Goal: Complete application form: Complete application form

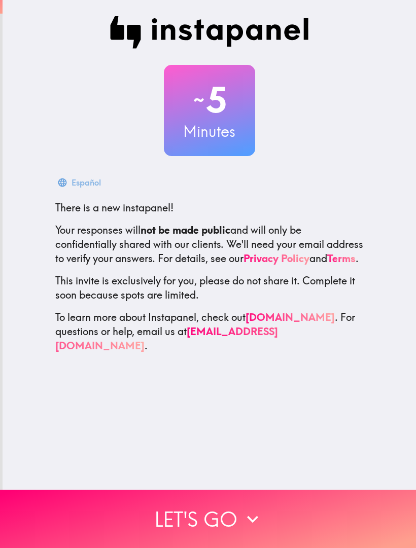
click at [227, 526] on button "Let's go" at bounding box center [208, 519] width 416 height 58
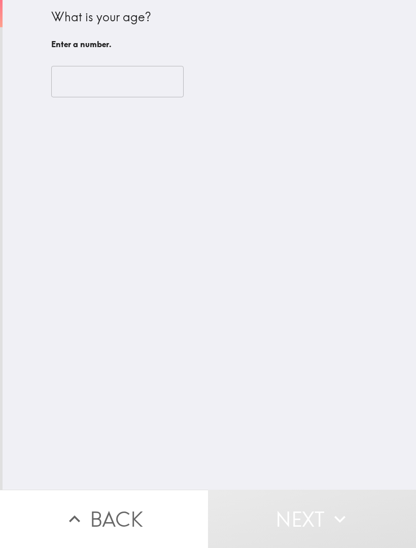
click at [141, 80] on input "number" at bounding box center [117, 81] width 132 height 31
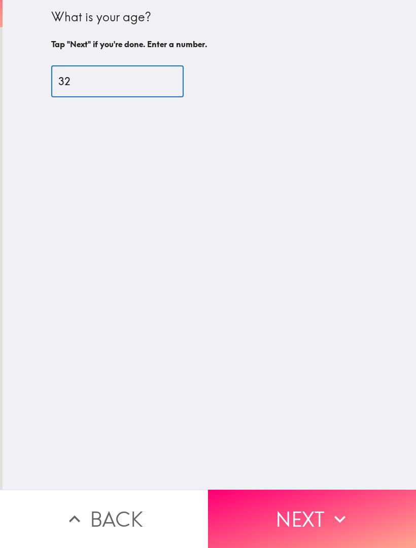
type input "32"
click at [191, 332] on div "What is your age? Tap "Next" if you're done. Enter a number. 32 ​" at bounding box center [209, 245] width 413 height 490
click at [298, 518] on button "Next" at bounding box center [312, 519] width 208 height 58
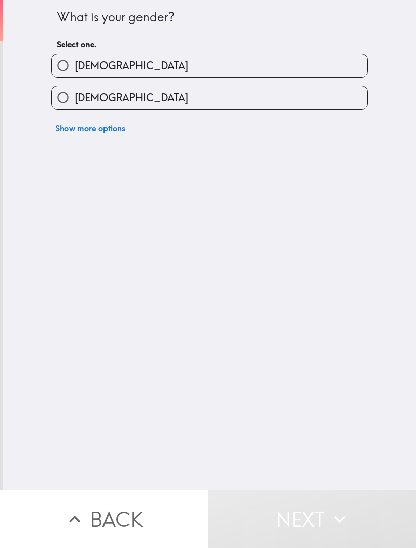
click at [189, 91] on label "[DEMOGRAPHIC_DATA]" at bounding box center [209, 97] width 315 height 23
click at [75, 91] on input "[DEMOGRAPHIC_DATA]" at bounding box center [63, 97] width 23 height 23
radio input "true"
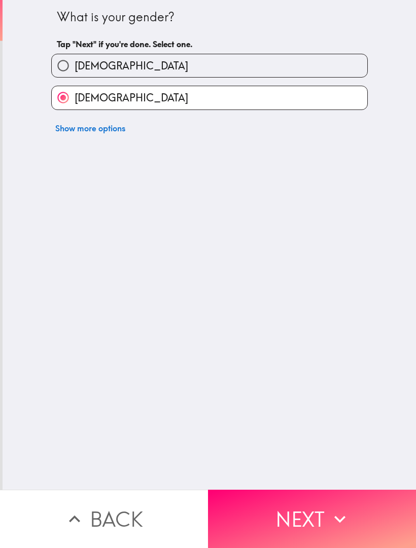
click at [290, 530] on button "Next" at bounding box center [312, 519] width 208 height 58
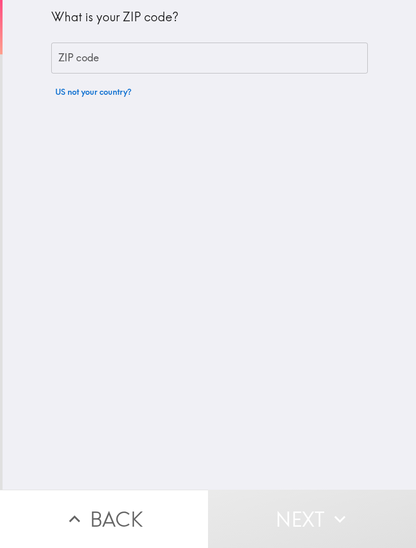
click at [205, 65] on input "ZIP code" at bounding box center [209, 58] width 316 height 31
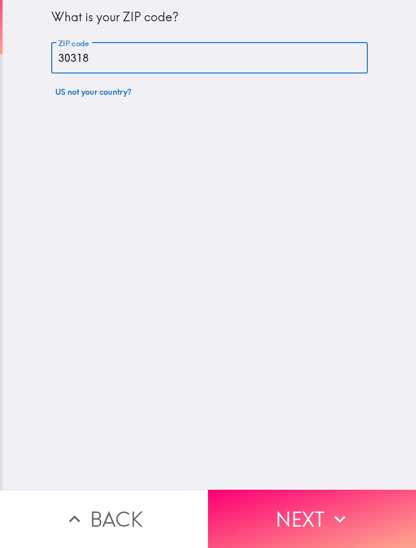
type input "30318"
click at [338, 310] on div "What is your ZIP code? ZIP code 30318 ZIP code US not your country?" at bounding box center [209, 245] width 413 height 490
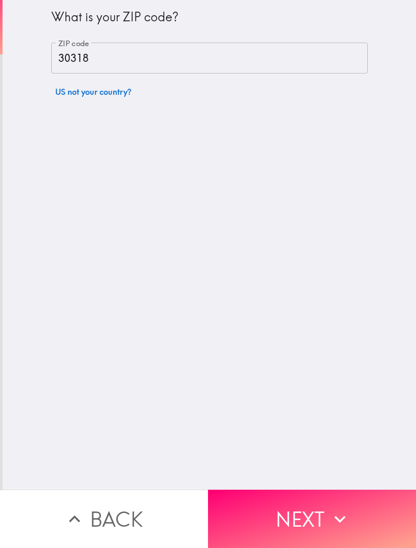
click at [265, 517] on button "Next" at bounding box center [312, 519] width 208 height 58
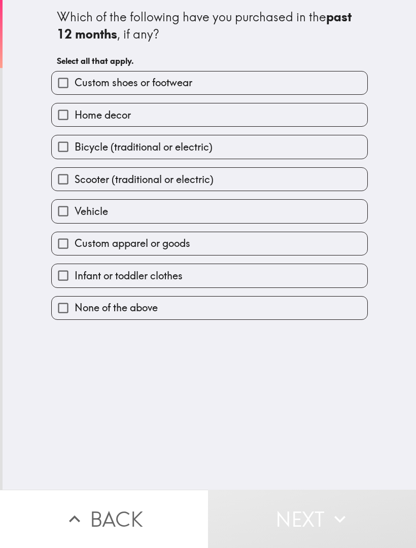
click at [285, 83] on label "Custom shoes or footwear" at bounding box center [209, 83] width 315 height 23
click at [75, 83] on input "Custom shoes or footwear" at bounding box center [63, 83] width 23 height 23
checkbox input "true"
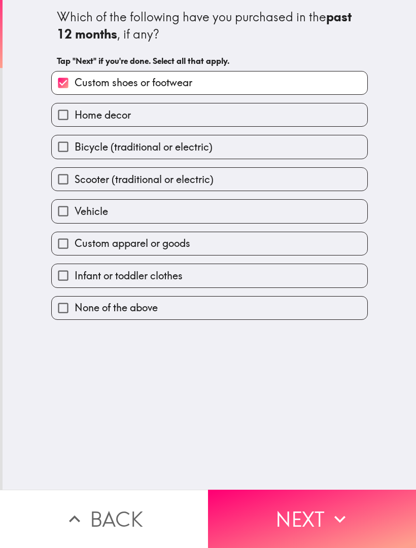
click at [280, 114] on label "Home decor" at bounding box center [209, 114] width 315 height 23
click at [75, 114] on input "Home decor" at bounding box center [63, 114] width 23 height 23
checkbox input "true"
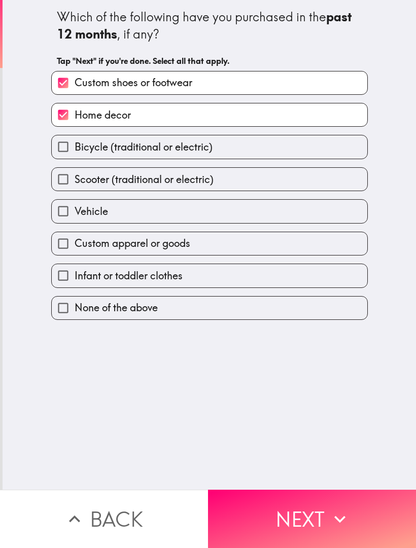
click at [282, 247] on label "Custom apparel or goods" at bounding box center [209, 243] width 315 height 23
click at [75, 247] on input "Custom apparel or goods" at bounding box center [63, 243] width 23 height 23
checkbox input "true"
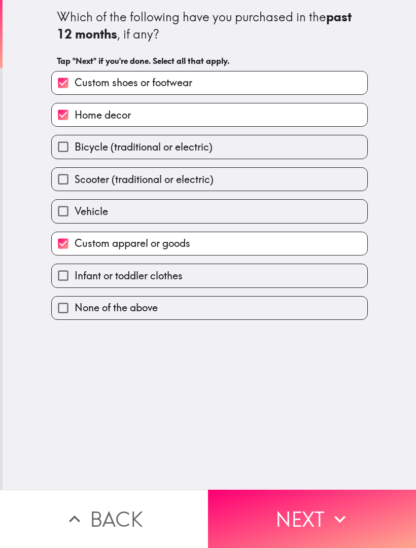
click at [298, 523] on button "Next" at bounding box center [312, 519] width 208 height 58
